Goal: Navigation & Orientation: Understand site structure

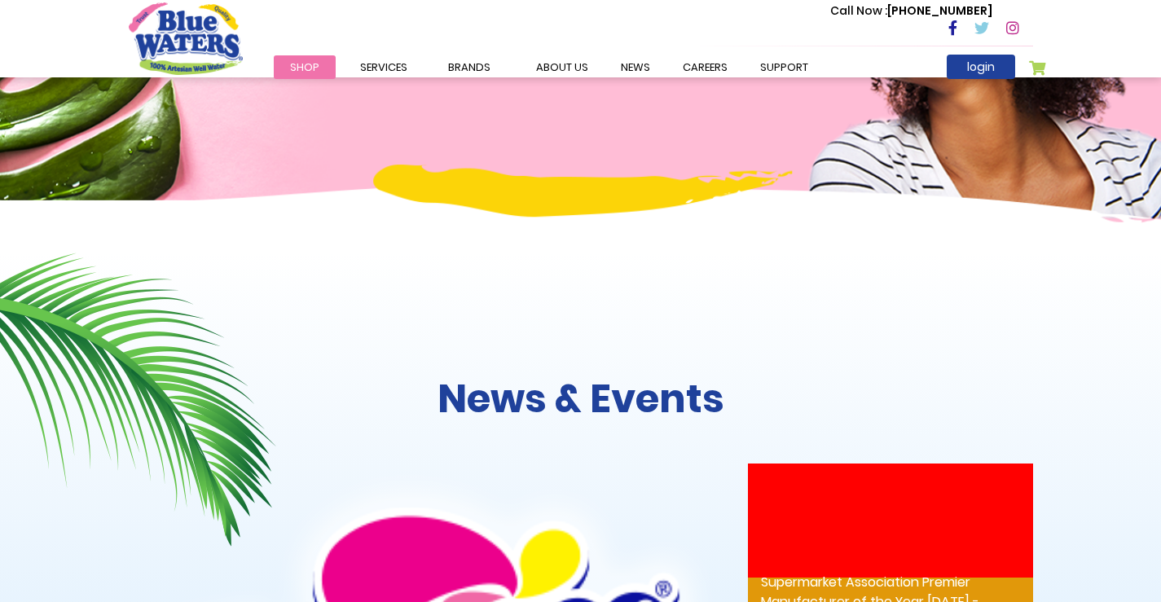
scroll to position [1495, 0]
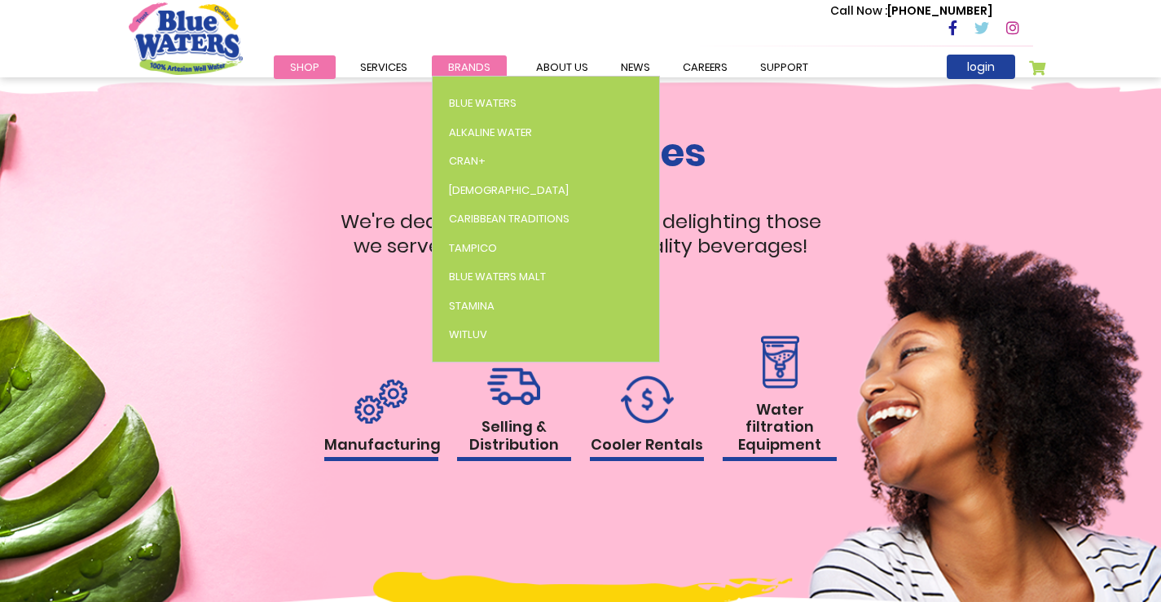
click at [447, 73] on li "Brands Blue Waters Alkaline Water Cran+ Juse Caribbean Traditions Tampico Blue …" at bounding box center [469, 67] width 75 height 20
drag, startPoint x: 446, startPoint y: 74, endPoint x: 453, endPoint y: 68, distance: 9.8
click at [453, 68] on span "Brands" at bounding box center [469, 66] width 42 height 15
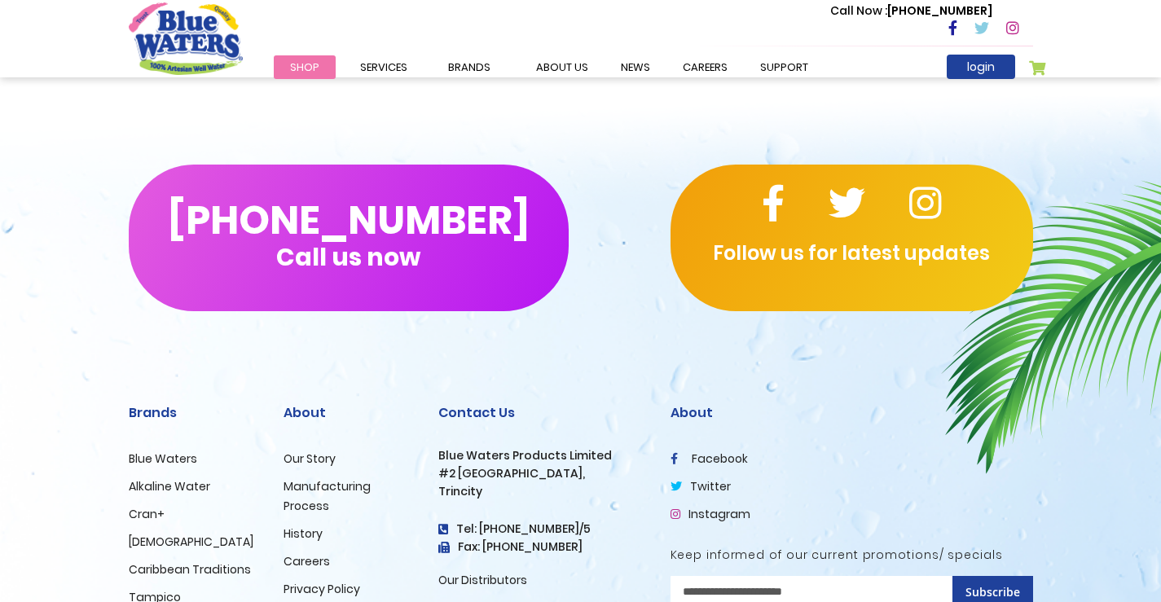
scroll to position [5638, 0]
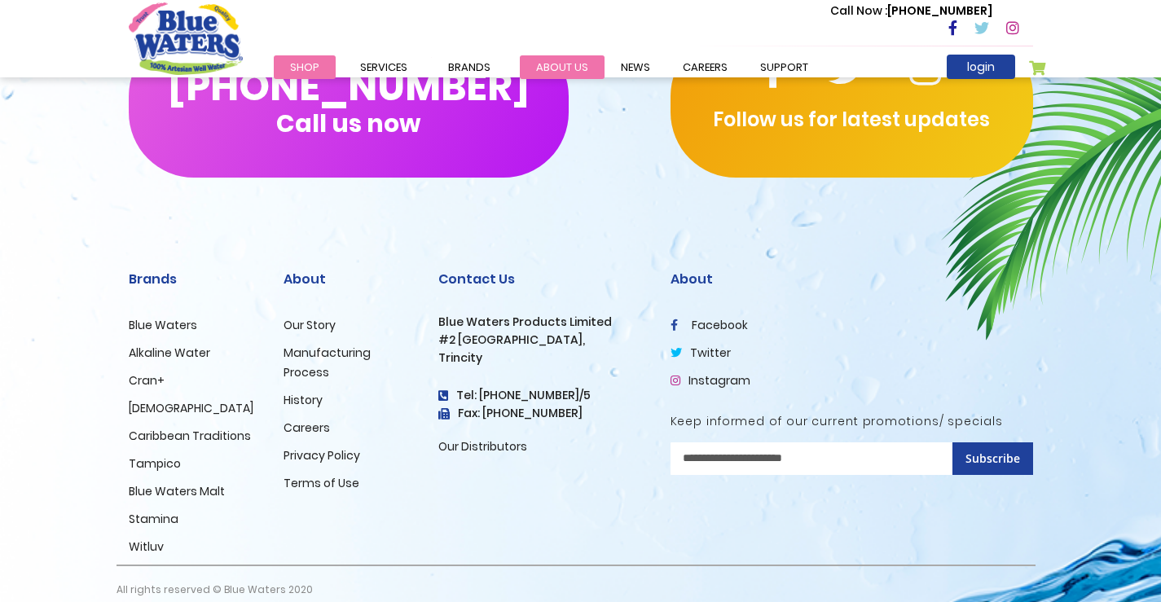
drag, startPoint x: 482, startPoint y: 71, endPoint x: 565, endPoint y: 69, distance: 83.1
click at [565, 69] on link "about us" at bounding box center [562, 67] width 85 height 24
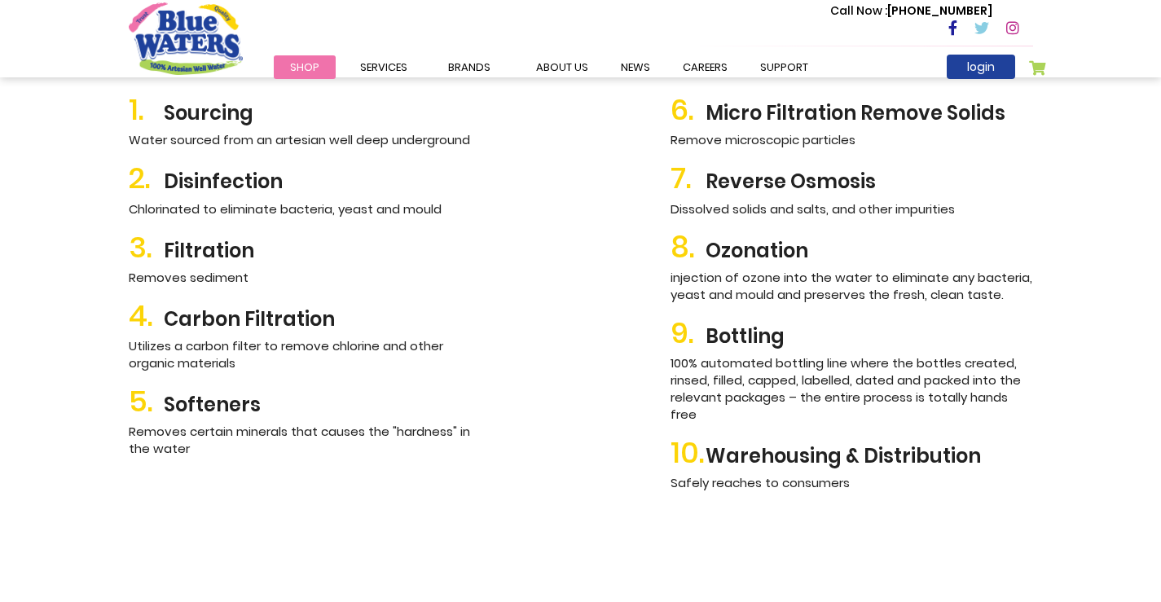
scroll to position [2282, 0]
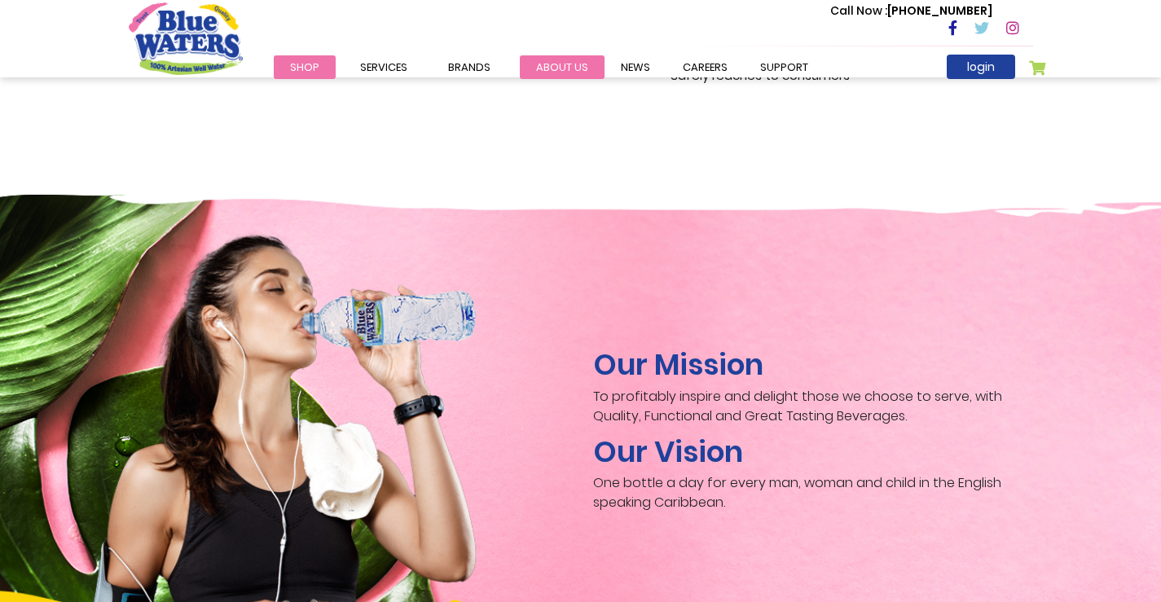
click at [553, 75] on link "about us" at bounding box center [562, 67] width 85 height 24
click at [558, 72] on link "about us" at bounding box center [562, 67] width 85 height 24
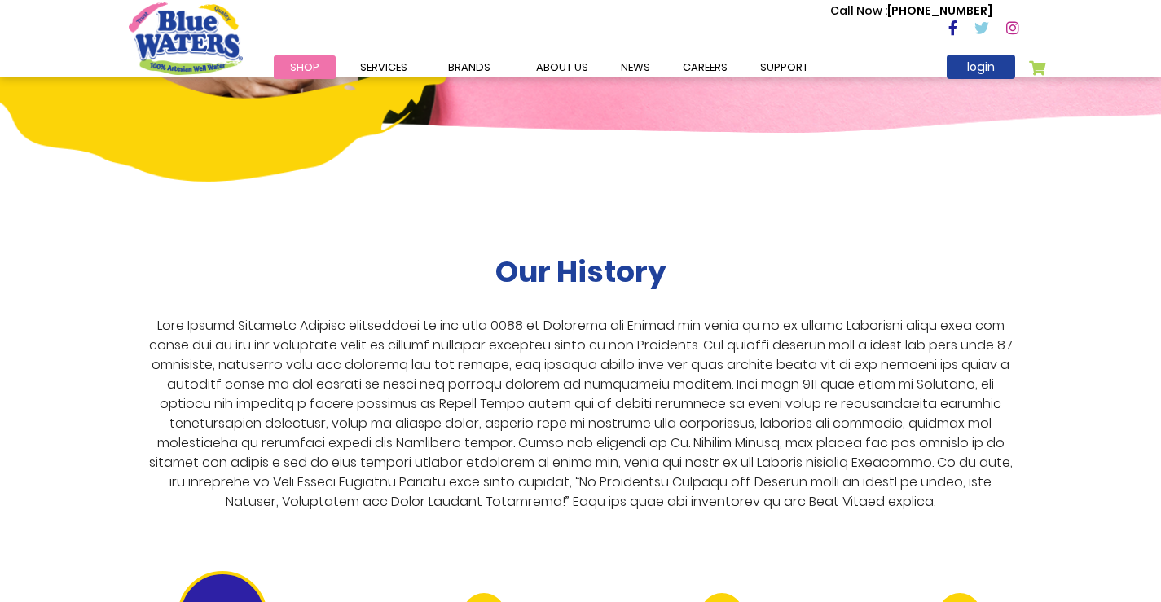
scroll to position [2852, 0]
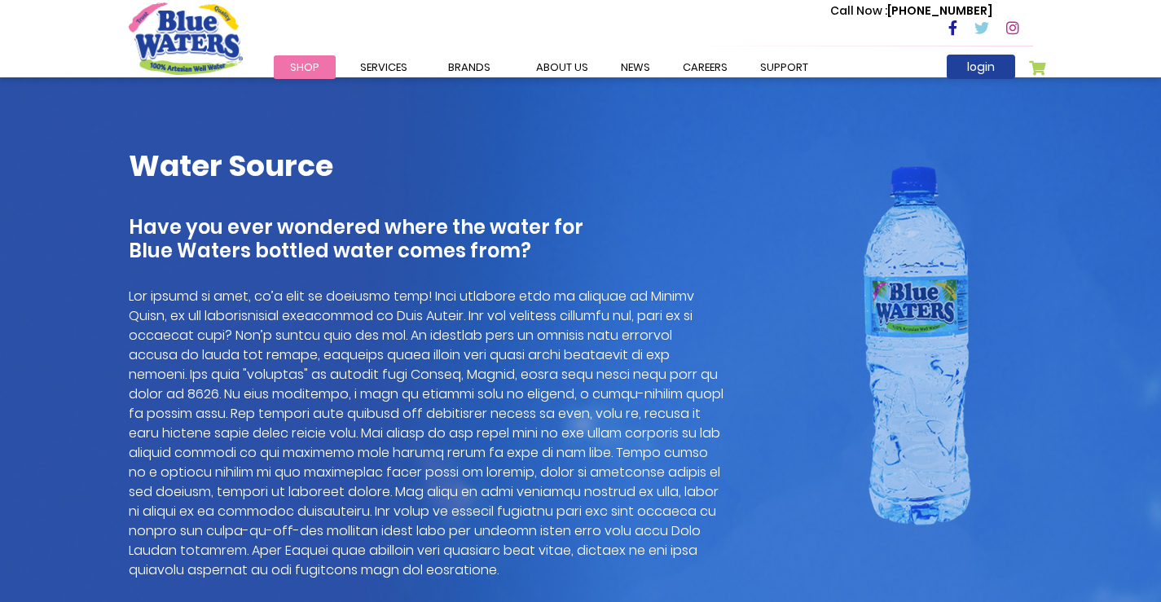
scroll to position [1059, 0]
click at [561, 60] on link "about us" at bounding box center [562, 67] width 85 height 24
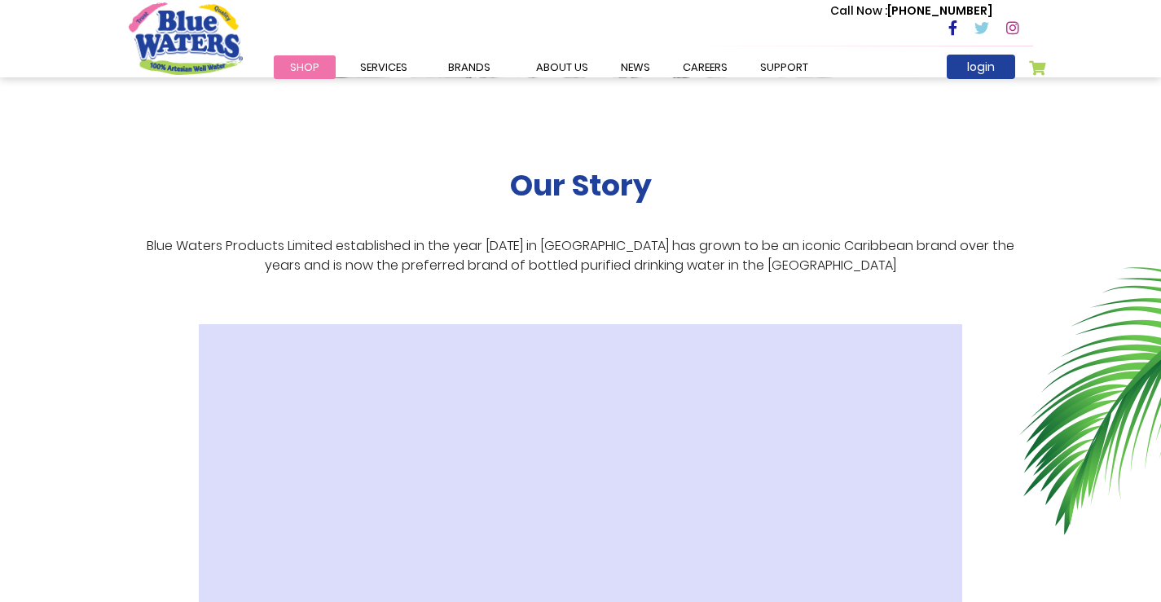
scroll to position [244, 0]
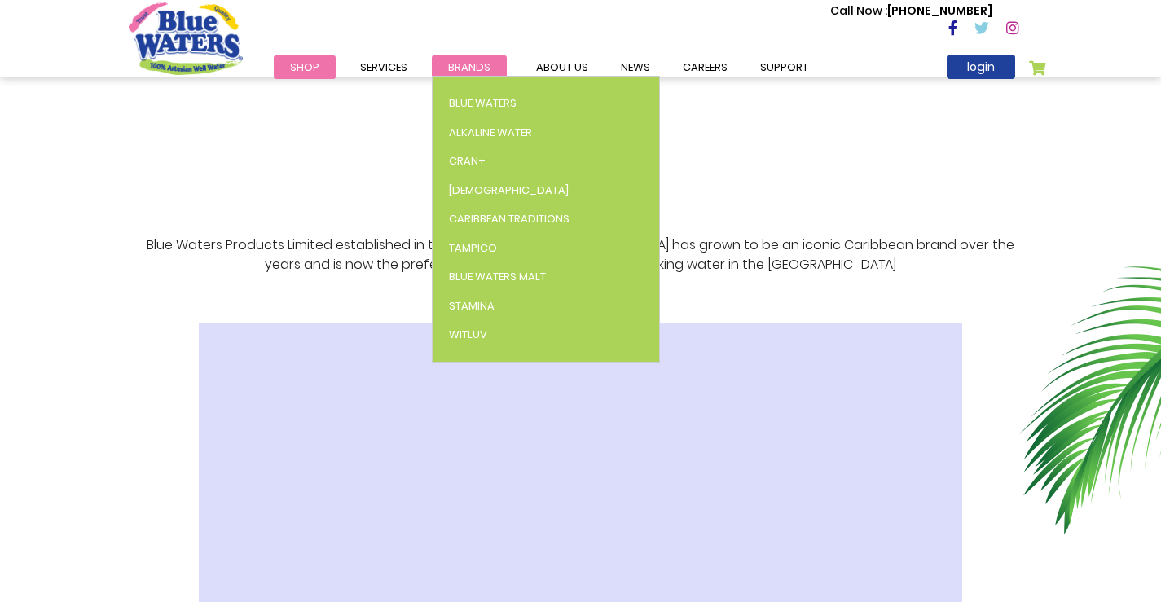
click at [475, 73] on span "Brands" at bounding box center [469, 66] width 42 height 15
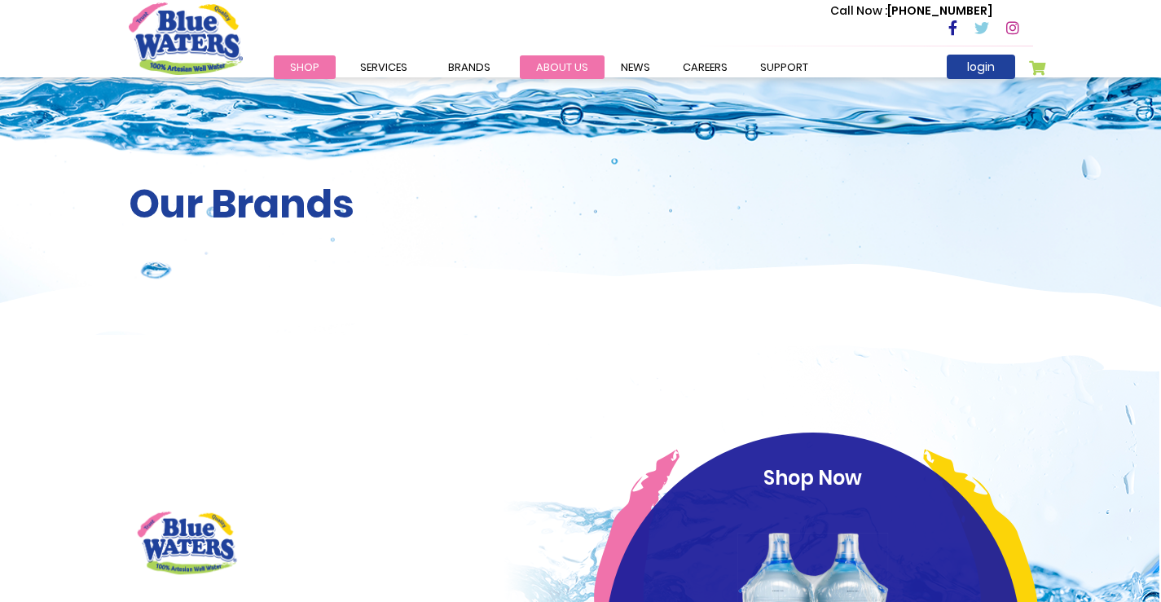
click at [555, 73] on link "about us" at bounding box center [562, 67] width 85 height 24
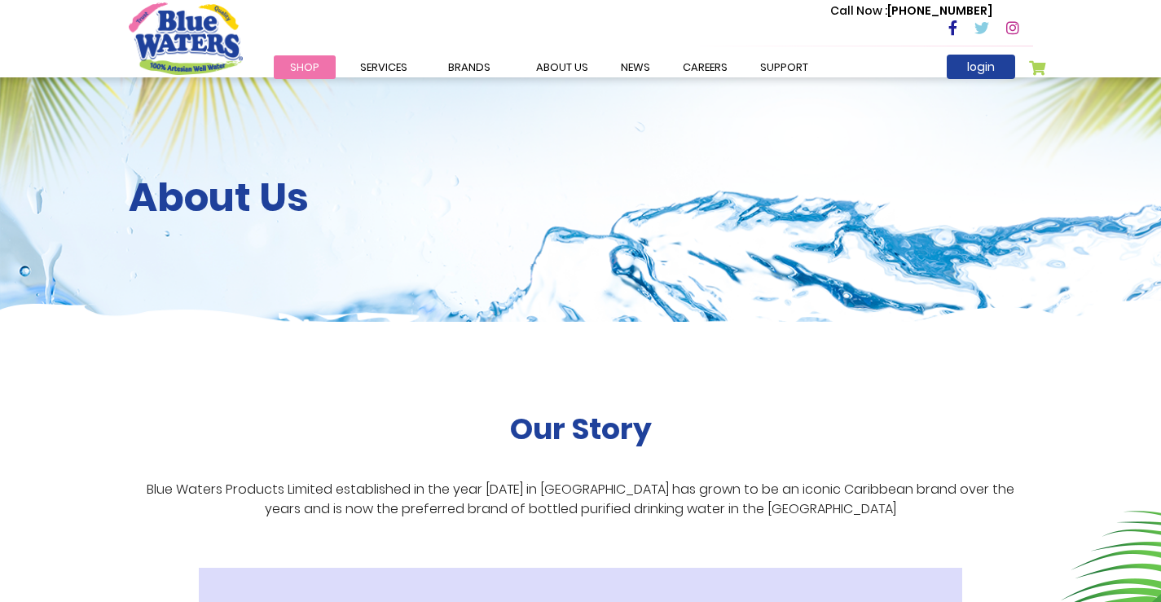
click at [633, 63] on link "News" at bounding box center [636, 67] width 62 height 24
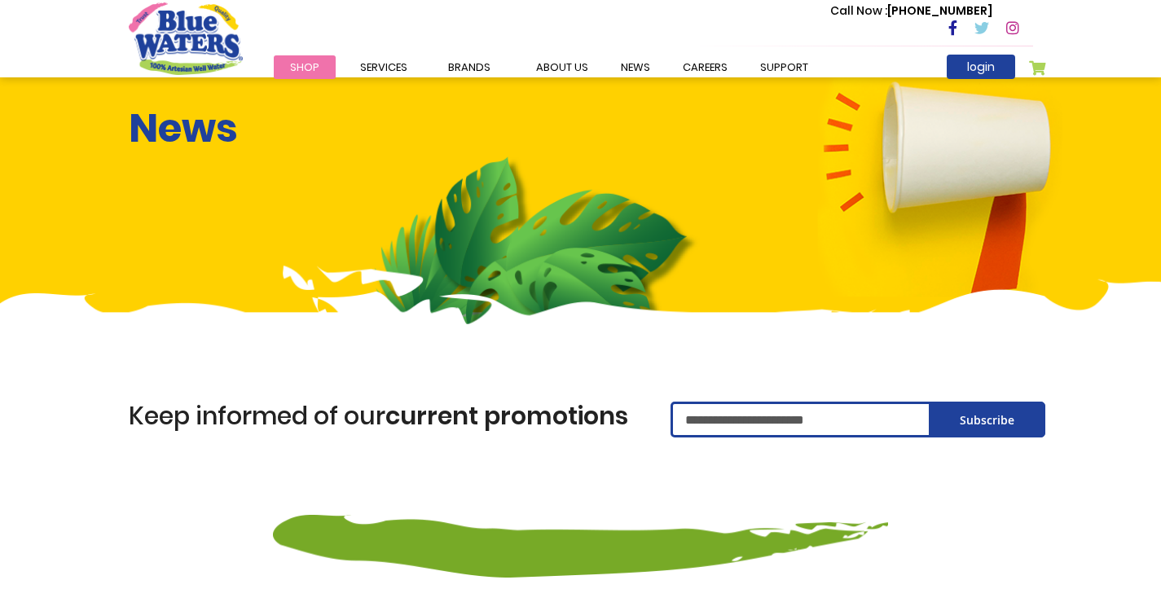
scroll to position [489, 0]
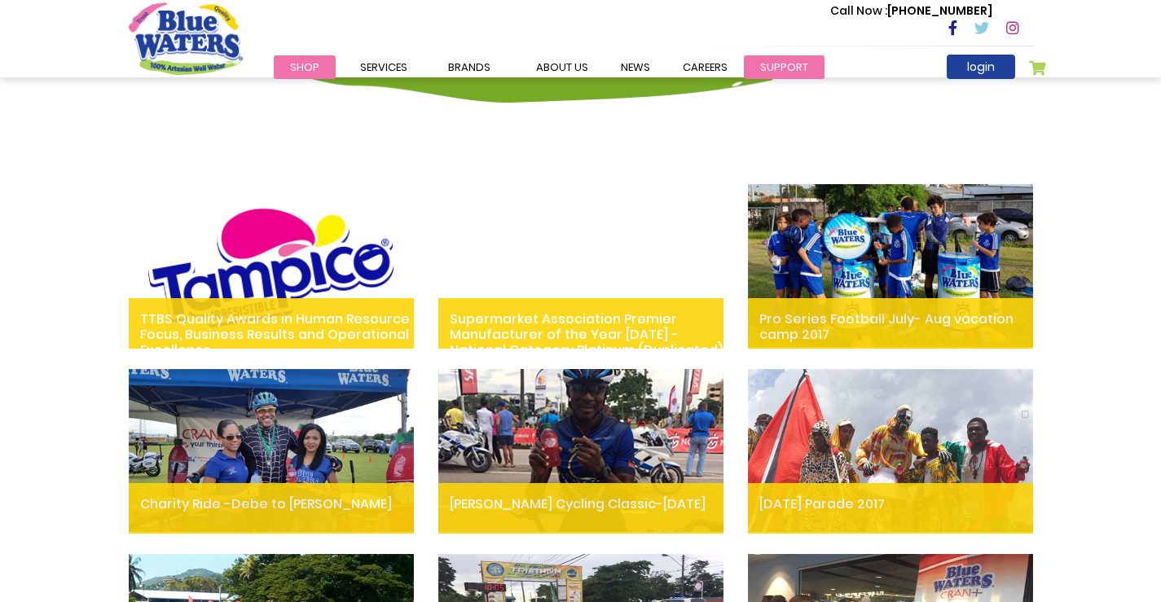
click at [789, 68] on link "support" at bounding box center [784, 67] width 81 height 24
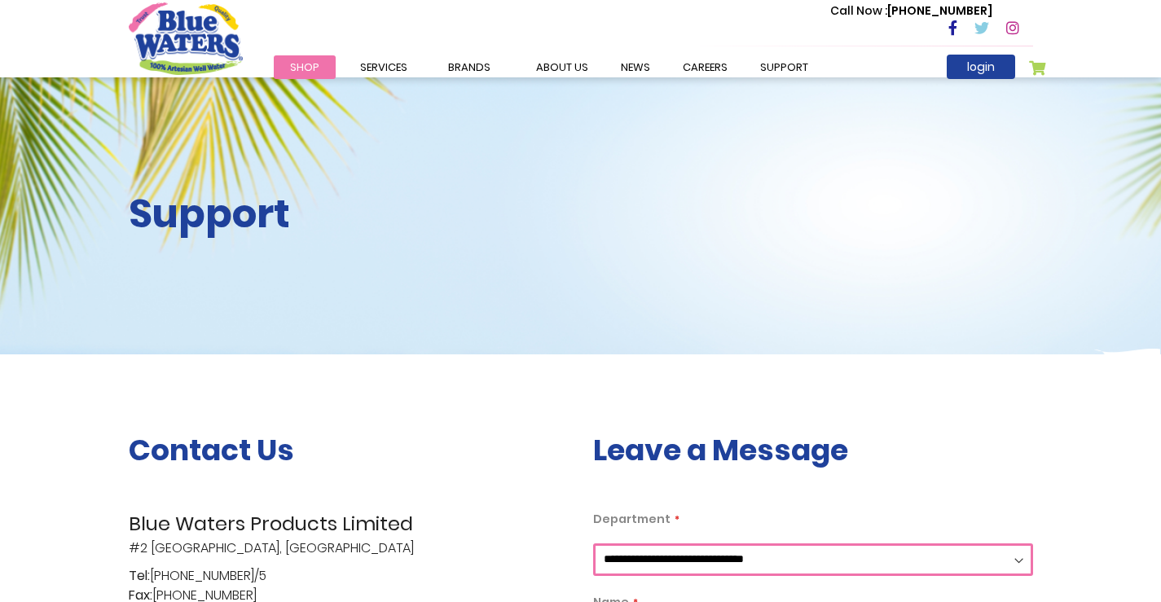
click at [612, 30] on div "Call Now : [PHONE_NUMBER]" at bounding box center [650, 29] width 766 height 56
click at [588, 68] on link "about us" at bounding box center [562, 67] width 85 height 24
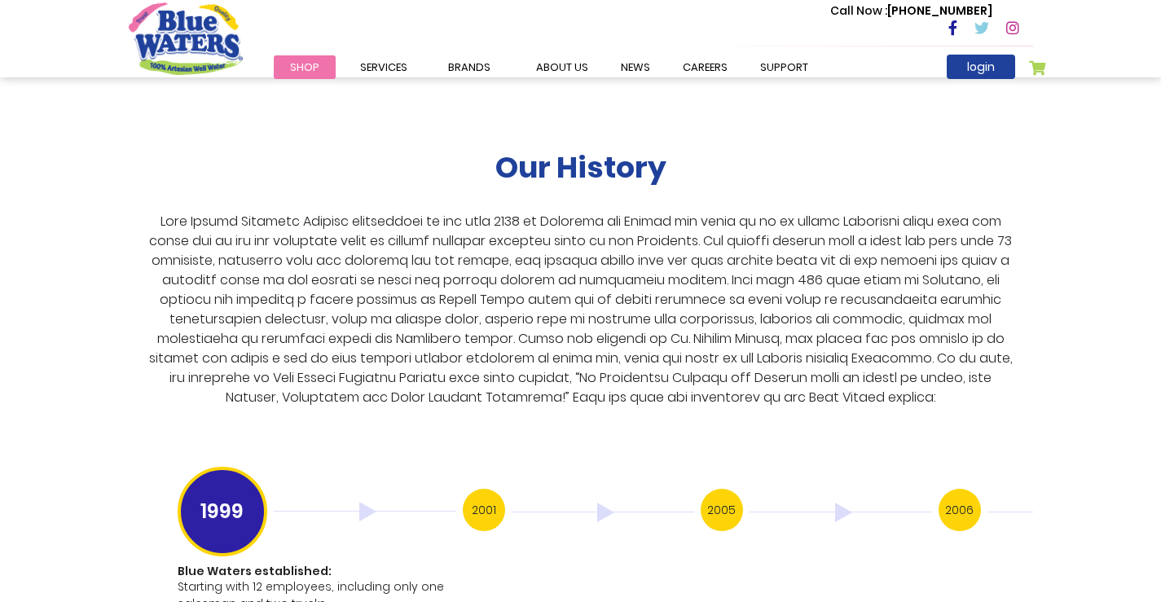
scroll to position [3015, 0]
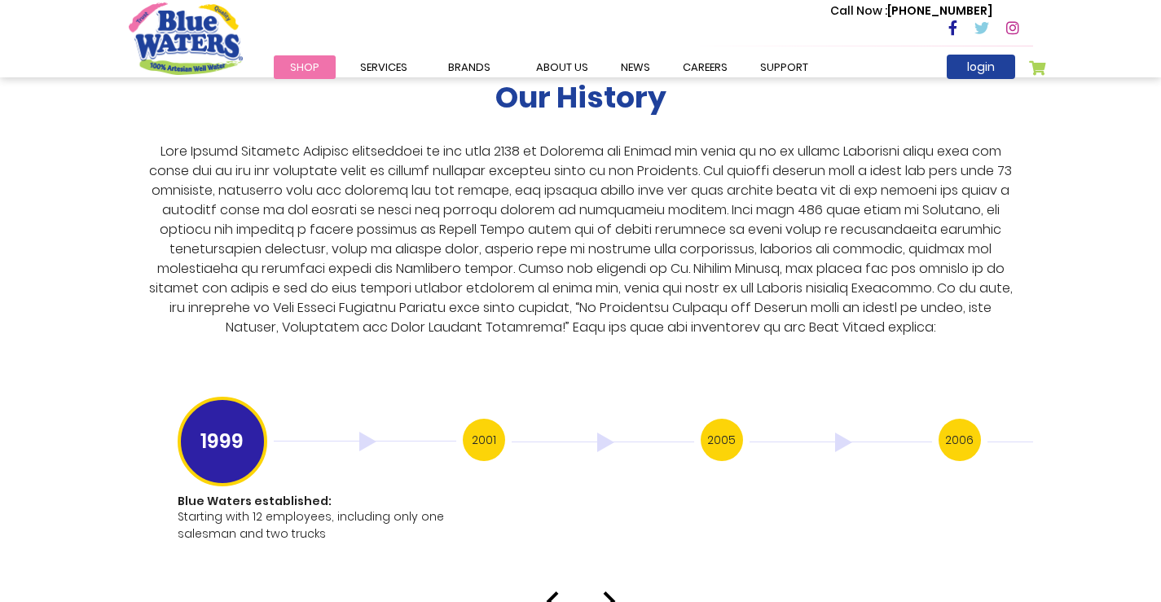
drag, startPoint x: 1072, startPoint y: 575, endPoint x: 1059, endPoint y: 581, distance: 14.6
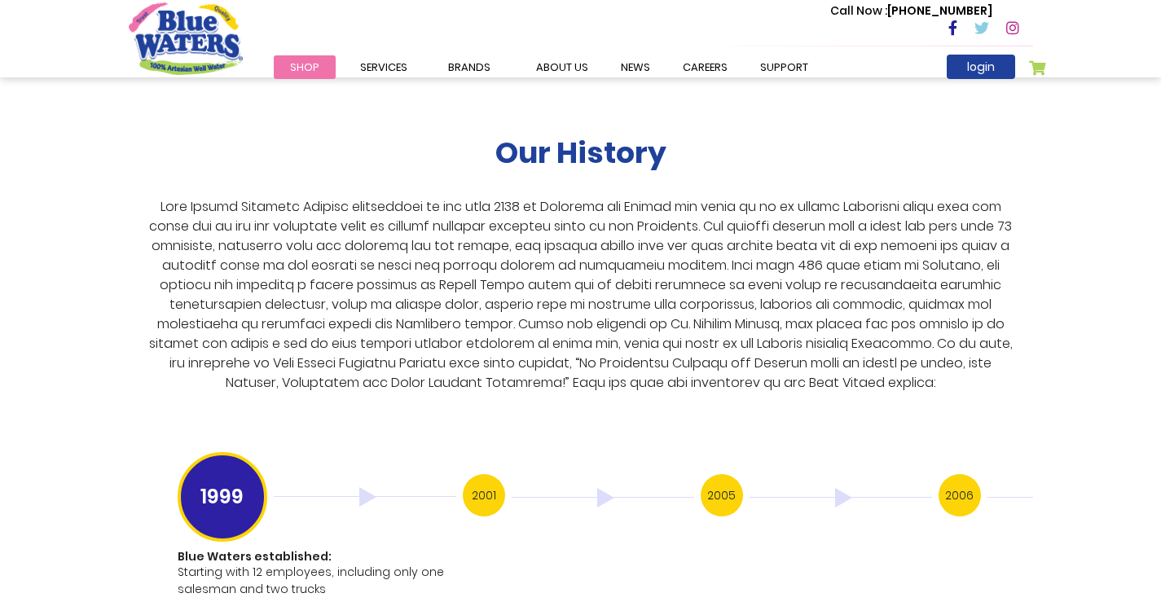
scroll to position [2934, 0]
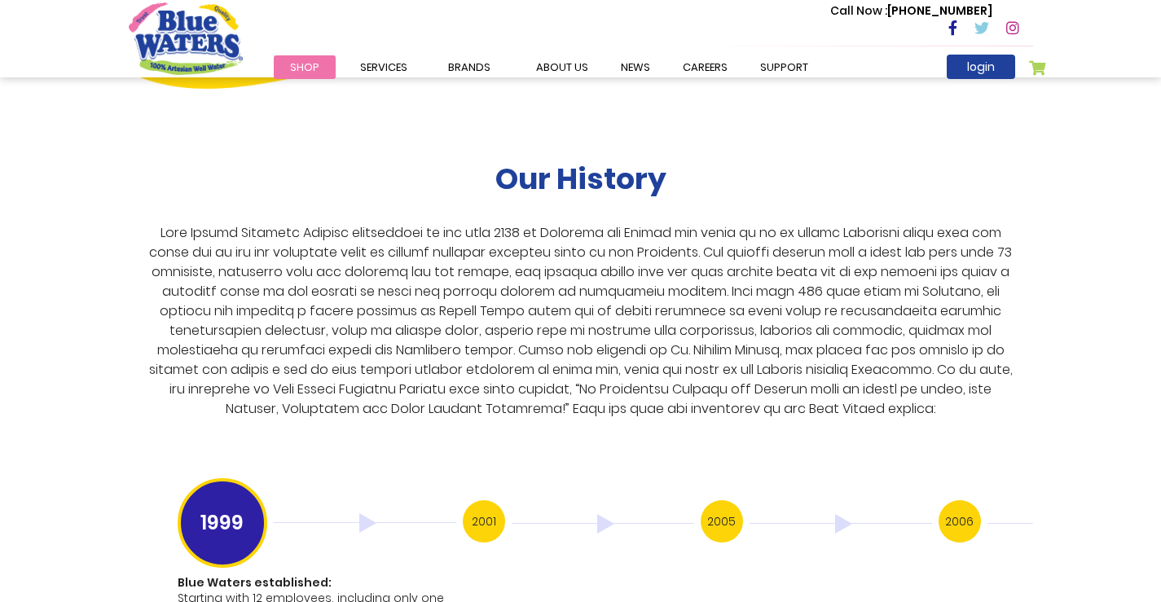
drag, startPoint x: 1128, startPoint y: 292, endPoint x: 86, endPoint y: 320, distance: 1042.7
click at [86, 320] on div "Our History 1999 Blue Waters established: Starting with 12 employees, including…" at bounding box center [580, 366] width 1161 height 653
drag, startPoint x: 86, startPoint y: 320, endPoint x: 293, endPoint y: 337, distance: 208.4
drag, startPoint x: 293, startPoint y: 337, endPoint x: 344, endPoint y: 335, distance: 50.6
